Goal: Transaction & Acquisition: Purchase product/service

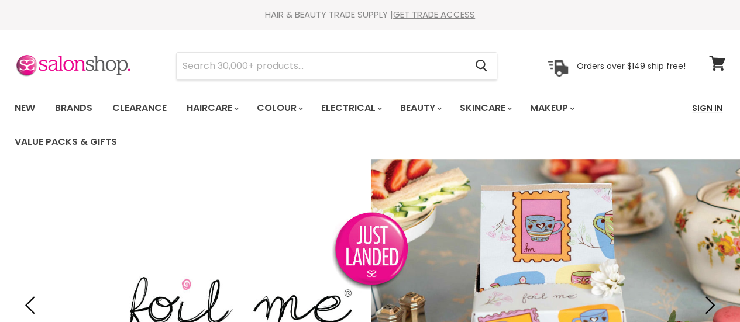
click at [709, 108] on link "Sign In" at bounding box center [707, 108] width 44 height 25
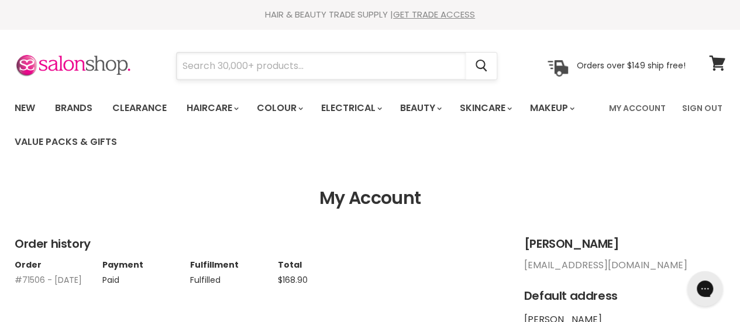
click at [301, 72] on input "Search" at bounding box center [321, 66] width 289 height 27
type input "davines"
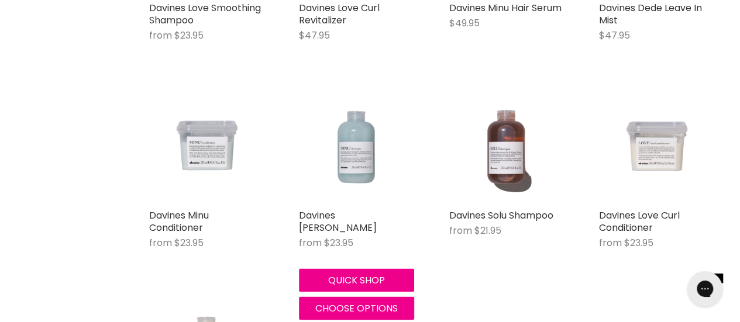
scroll to position [1051, 0]
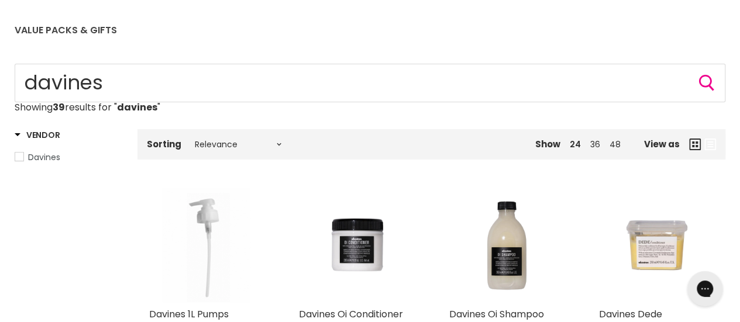
scroll to position [112, 0]
click at [596, 141] on link "36" at bounding box center [595, 144] width 10 height 12
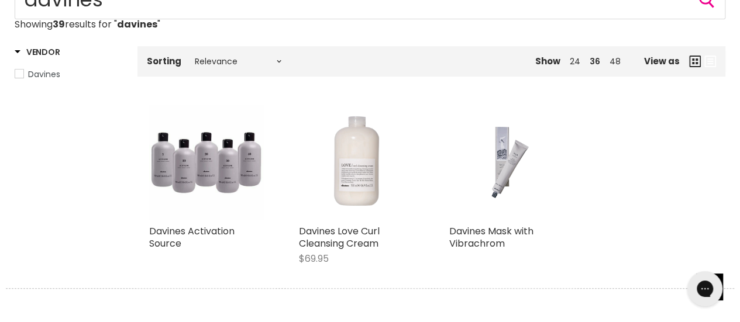
scroll to position [195, 0]
click at [277, 60] on select "Relevance Best Selling Lowest Price Highest Price Alphabetically, A-Z Alphabeti…" at bounding box center [238, 60] width 98 height 9
select select "price-descending"
click at [189, 56] on select "Relevance Best Selling Lowest Price Highest Price Alphabetically, A-Z Alphabeti…" at bounding box center [238, 60] width 98 height 9
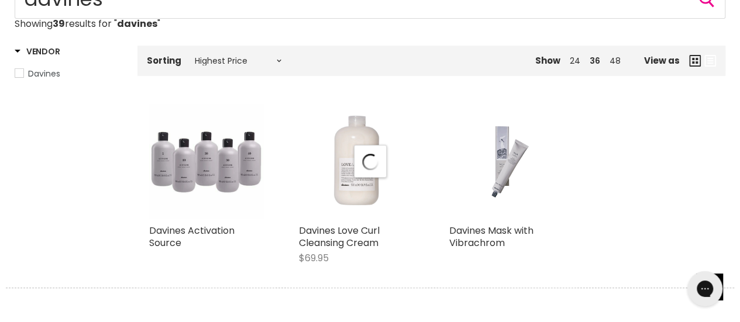
select select "price-descending"
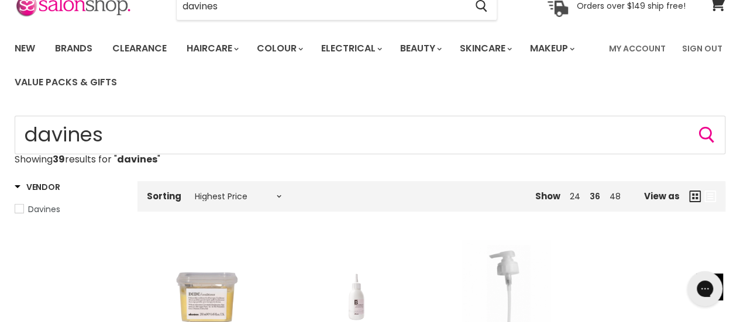
scroll to position [75, 0]
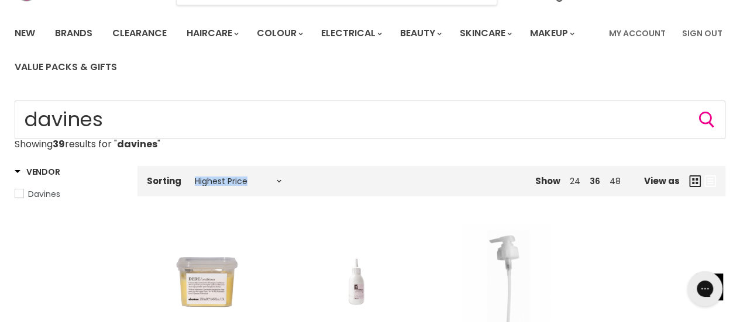
drag, startPoint x: 340, startPoint y: 180, endPoint x: 539, endPoint y: 197, distance: 199.6
click at [539, 197] on div "Sorting Relevance Best Selling Lowest Price Highest Price Alphabetically, A-Z A…" at bounding box center [431, 279] width 588 height 258
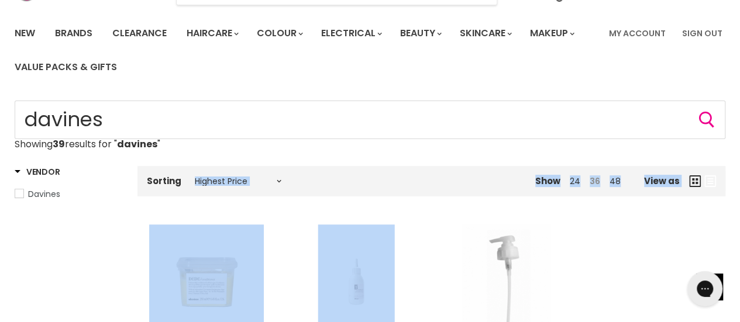
click at [595, 185] on link "36" at bounding box center [594, 181] width 11 height 12
select select "price-descending"
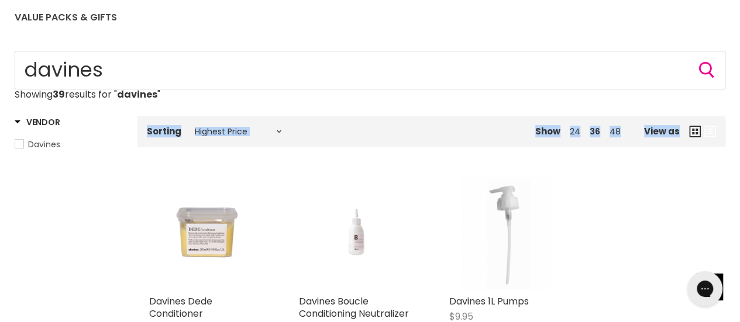
scroll to position [122, 0]
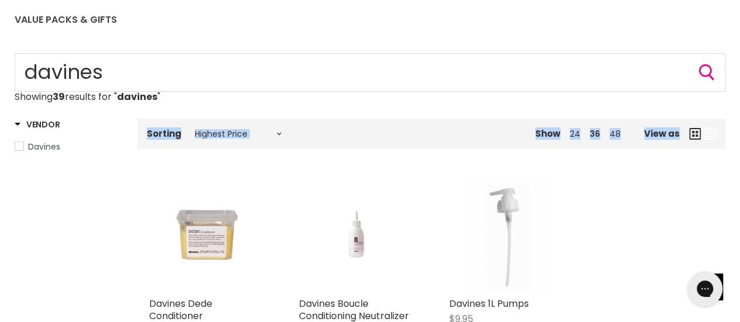
click at [613, 140] on div "Show 24 36 48 View as" at bounding box center [548, 133] width 353 height 21
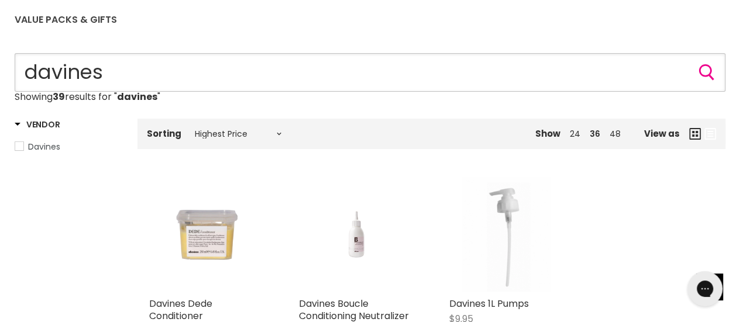
click at [139, 70] on input "davines" at bounding box center [370, 72] width 710 height 39
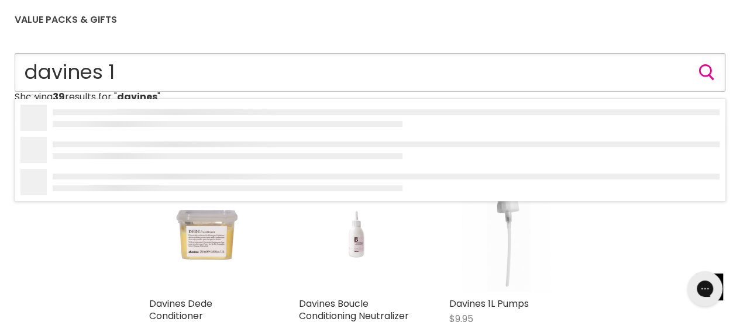
type input "davines 1L"
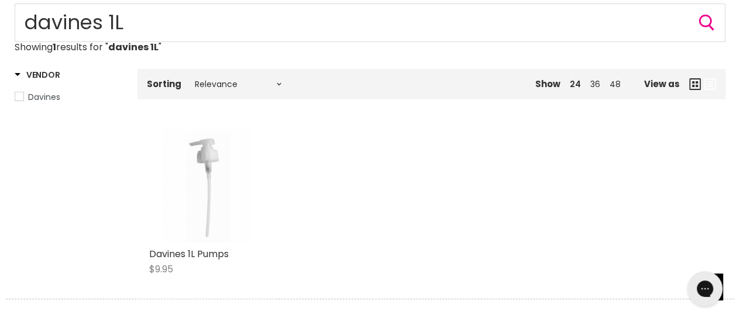
scroll to position [171, 0]
click at [19, 96] on span "Davines" at bounding box center [19, 98] width 8 height 8
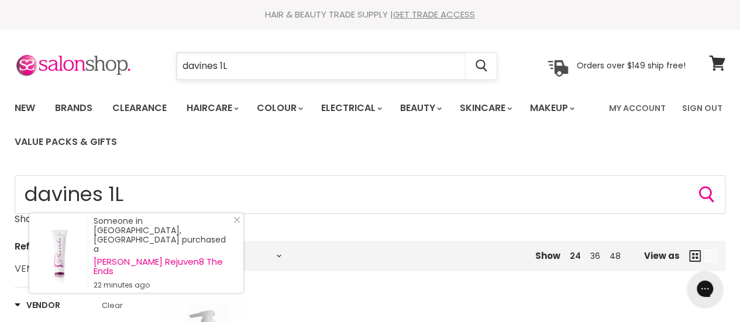
click at [251, 64] on input "davines 1L" at bounding box center [321, 66] width 289 height 27
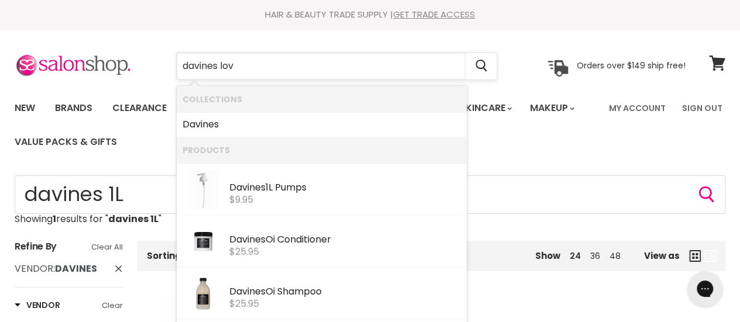
type input "davines love"
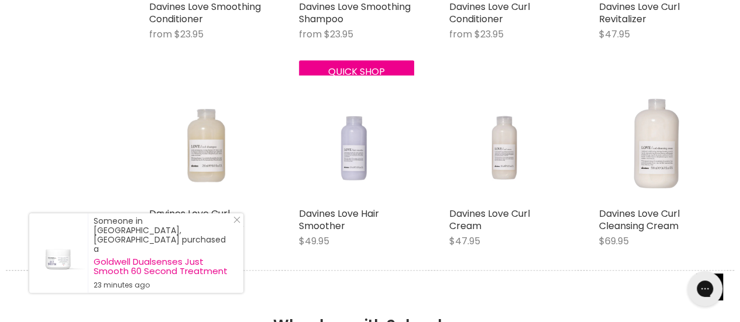
scroll to position [430, 0]
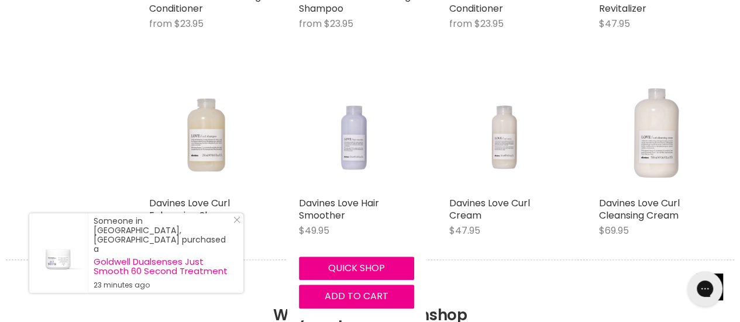
click at [363, 134] on img "Main content" at bounding box center [356, 134] width 115 height 115
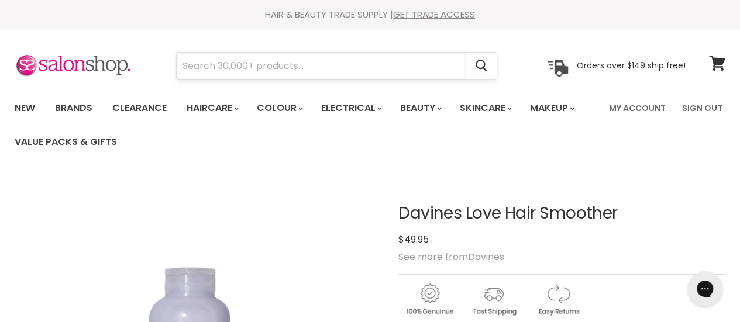
click at [268, 66] on input "Search" at bounding box center [321, 66] width 289 height 27
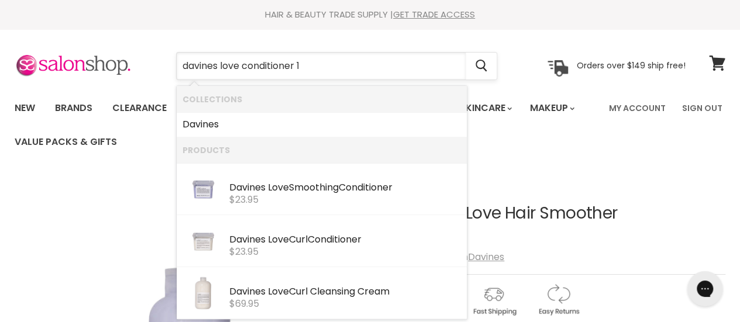
type input "davines love conditioner 1L"
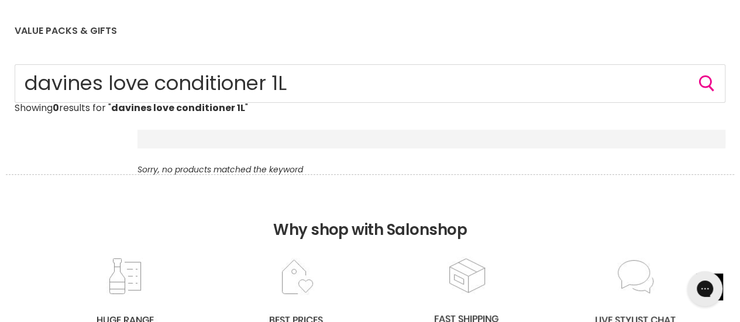
scroll to position [115, 0]
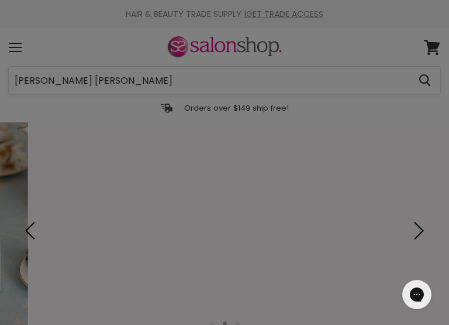
type input "christophe robin salt"
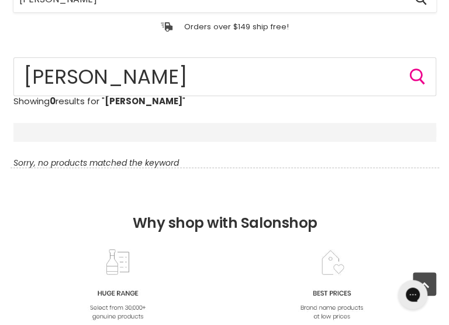
scroll to position [74, 0]
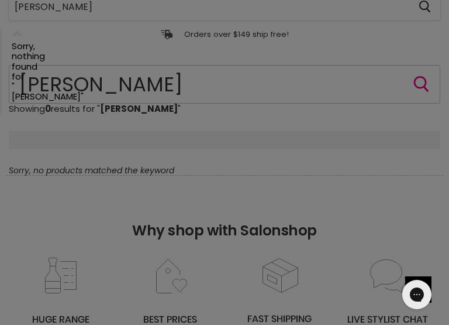
type input "[PERSON_NAME]"
